Goal: Transaction & Acquisition: Purchase product/service

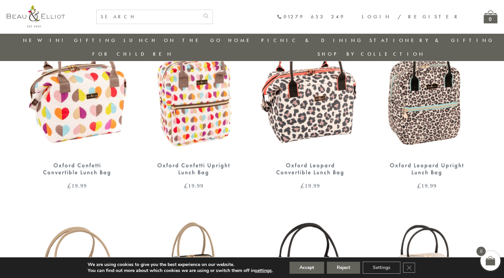
scroll to position [352, 0]
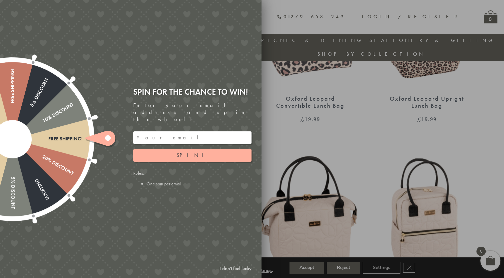
drag, startPoint x: 239, startPoint y: 267, endPoint x: 232, endPoint y: 264, distance: 8.1
click at [239, 267] on link "I don't feel lucky" at bounding box center [235, 268] width 39 height 12
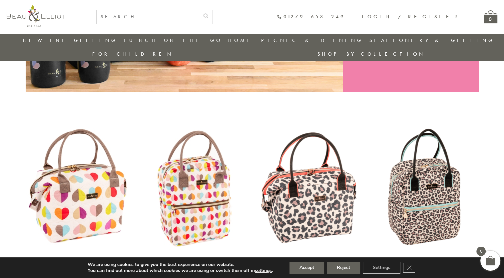
scroll to position [319, 0]
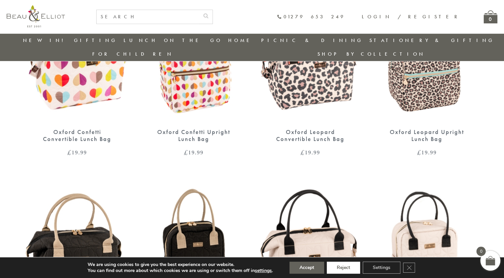
drag, startPoint x: 344, startPoint y: 272, endPoint x: 316, endPoint y: 266, distance: 29.7
click at [344, 272] on button "Reject" at bounding box center [343, 268] width 33 height 12
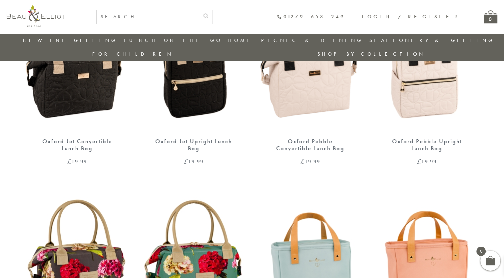
scroll to position [585, 0]
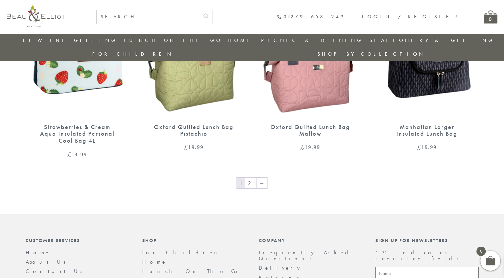
scroll to position [1142, 0]
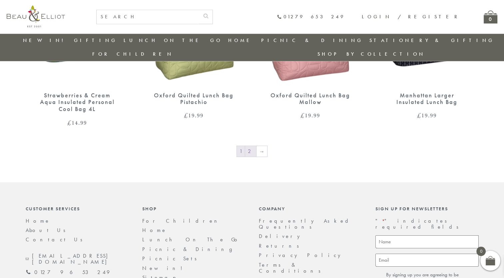
click at [255, 146] on link "2" at bounding box center [250, 151] width 11 height 11
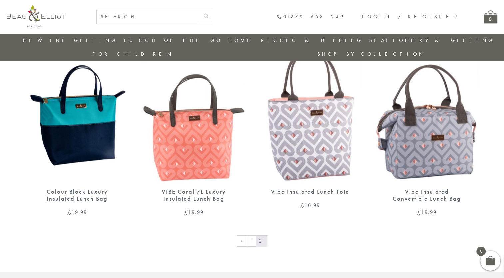
scroll to position [919, 0]
